Goal: Task Accomplishment & Management: Use online tool/utility

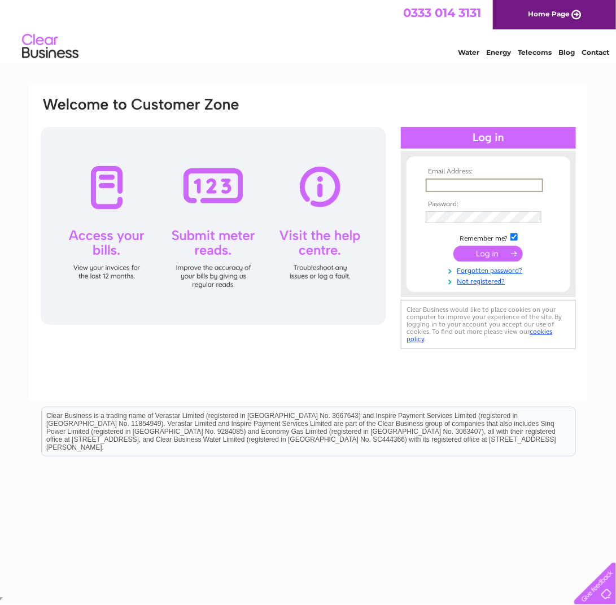
type input "jan.hatleskog@btinternet.com"
click at [485, 247] on input "submit" at bounding box center [487, 254] width 69 height 16
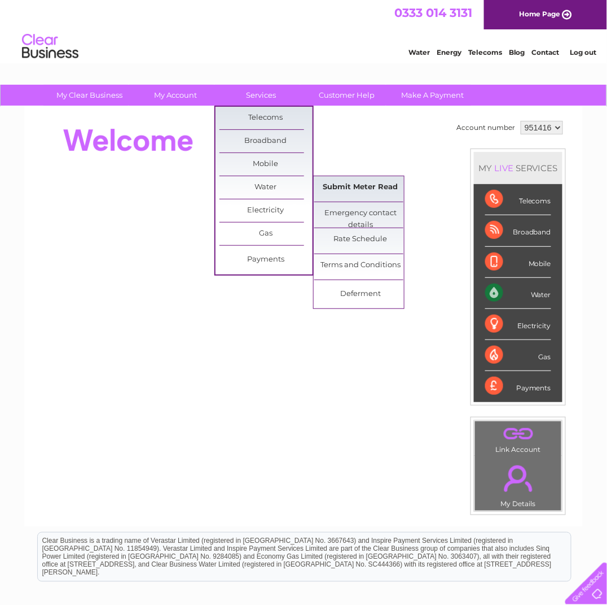
click at [373, 186] on link "Submit Meter Read" at bounding box center [360, 187] width 93 height 23
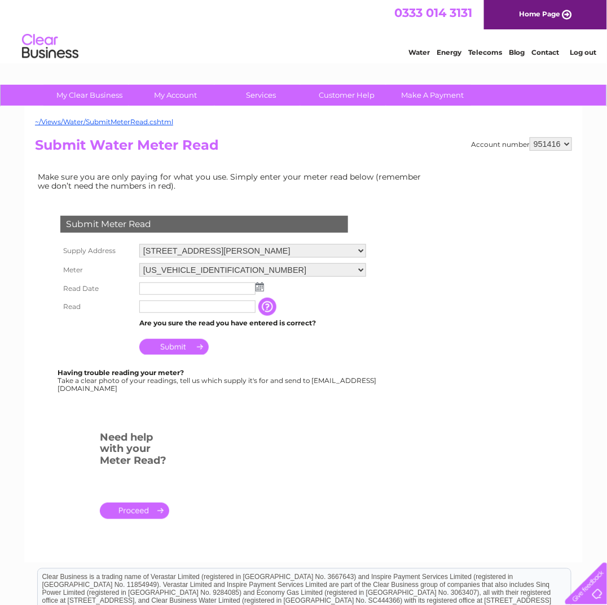
click at [260, 283] on img at bounding box center [260, 286] width 8 height 9
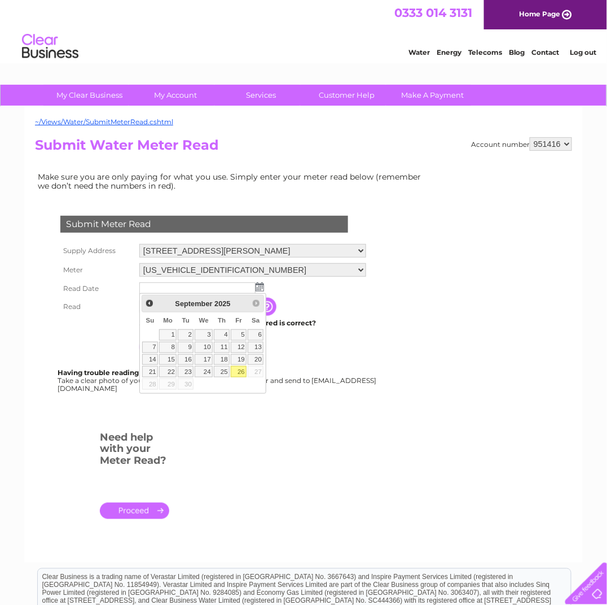
click at [242, 369] on link "26" at bounding box center [239, 371] width 16 height 11
type input "[DATE]"
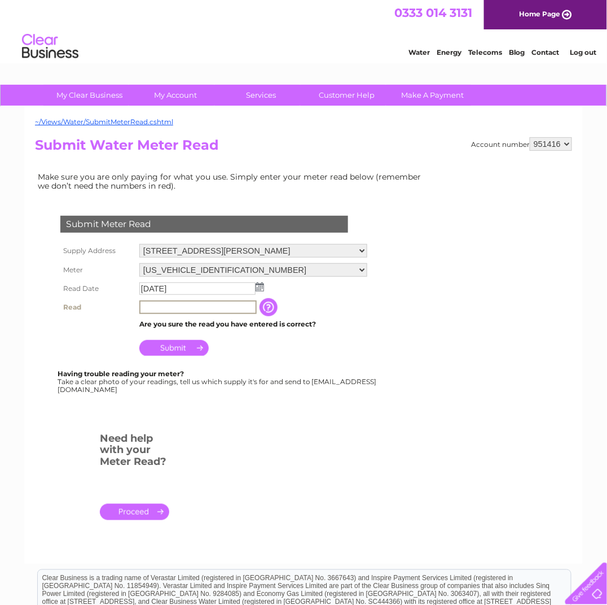
click at [213, 306] on input "text" at bounding box center [197, 307] width 117 height 14
type input "00689"
click at [186, 342] on input "Submit" at bounding box center [173, 347] width 69 height 16
